Goal: Information Seeking & Learning: Learn about a topic

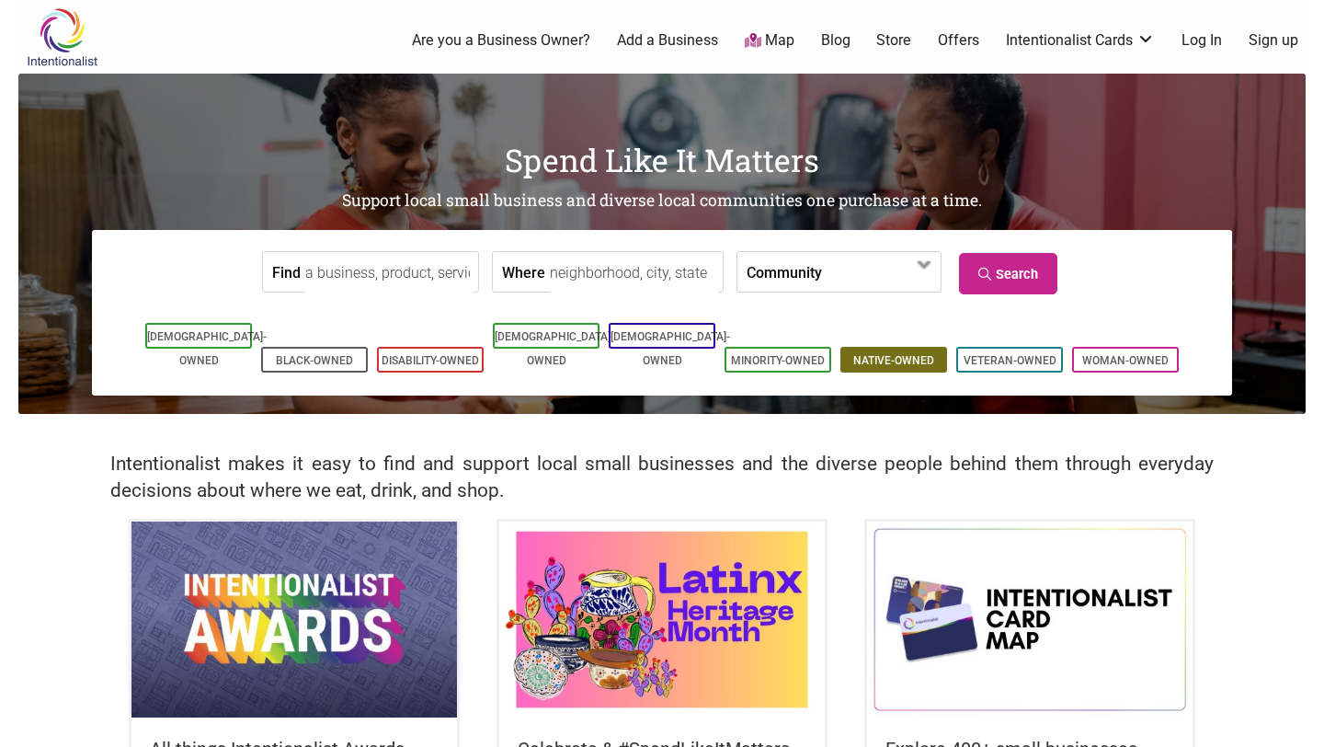
click at [868, 354] on link "Native-Owned" at bounding box center [894, 360] width 81 height 13
click at [918, 354] on link "Native-Owned" at bounding box center [894, 360] width 81 height 13
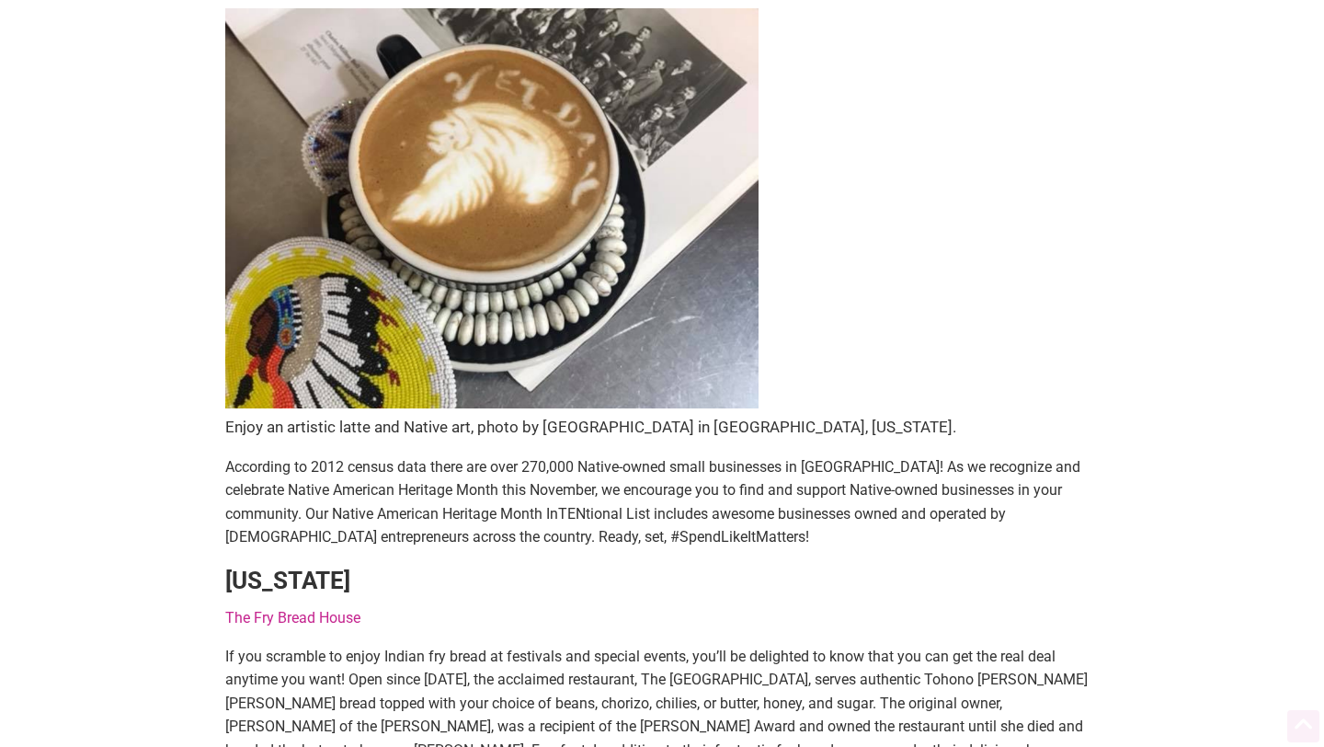
scroll to position [187, 0]
